Goal: Check status: Check status

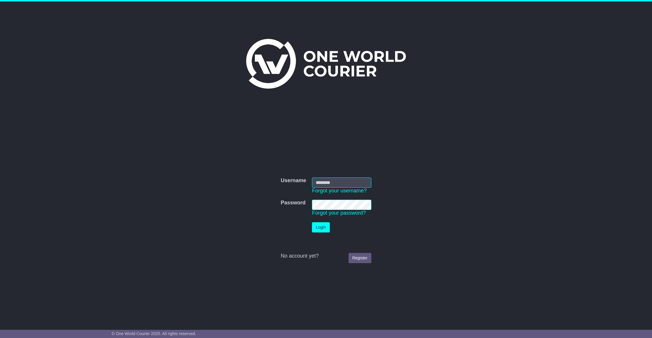
type input "**********"
click at [323, 227] on button "Login" at bounding box center [321, 228] width 18 height 10
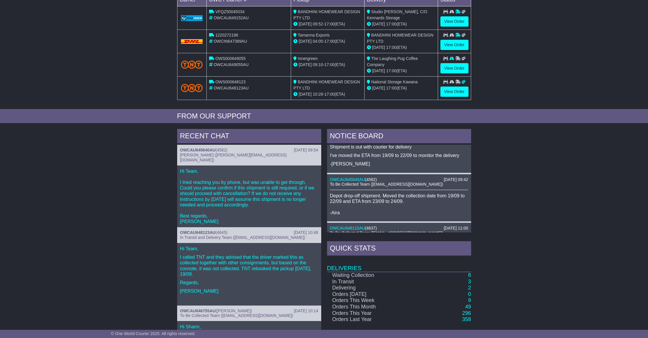
scroll to position [126, 0]
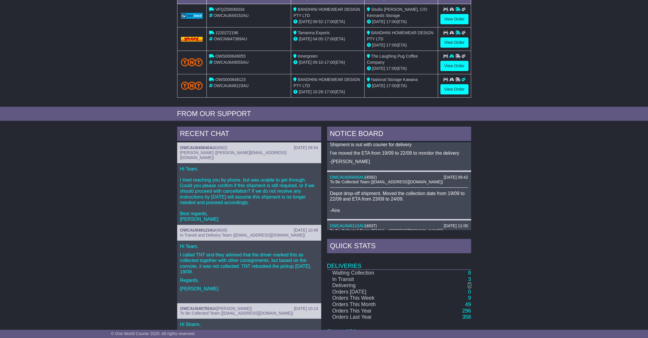
click at [470, 286] on link "2" at bounding box center [469, 286] width 3 height 6
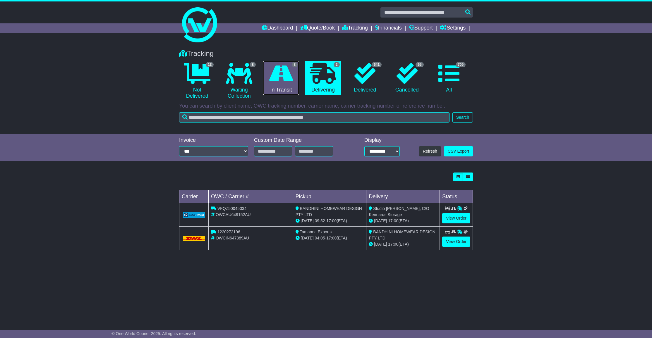
click at [276, 81] on icon at bounding box center [281, 73] width 24 height 21
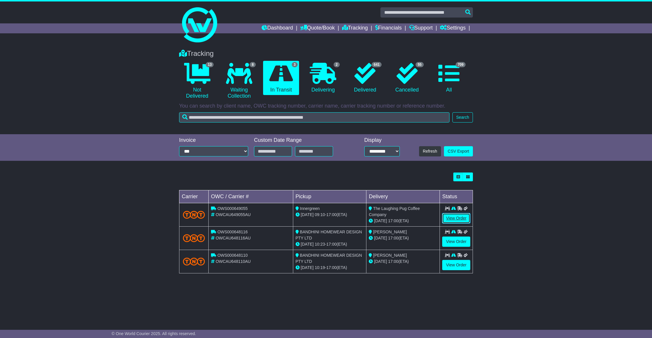
click at [455, 216] on link "View Order" at bounding box center [456, 218] width 28 height 10
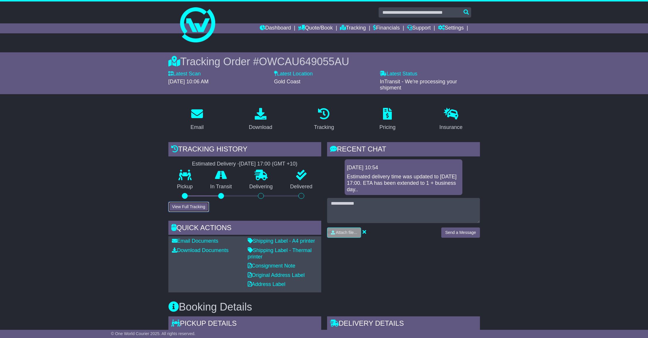
click at [185, 206] on button "View Full Tracking" at bounding box center [188, 207] width 41 height 10
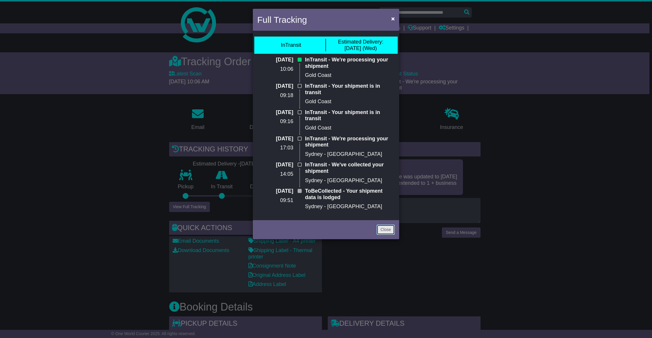
click at [384, 233] on link "Close" at bounding box center [386, 230] width 18 height 10
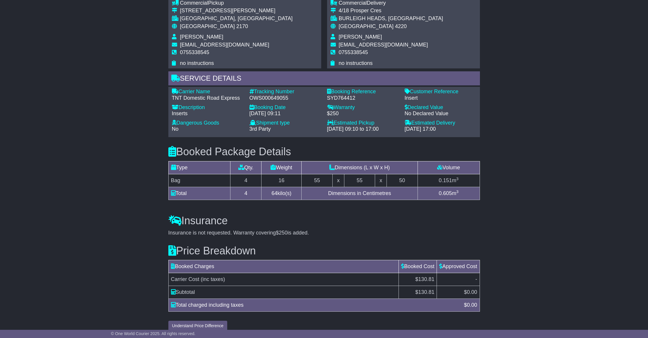
scroll to position [347, 0]
